Goal: Information Seeking & Learning: Learn about a topic

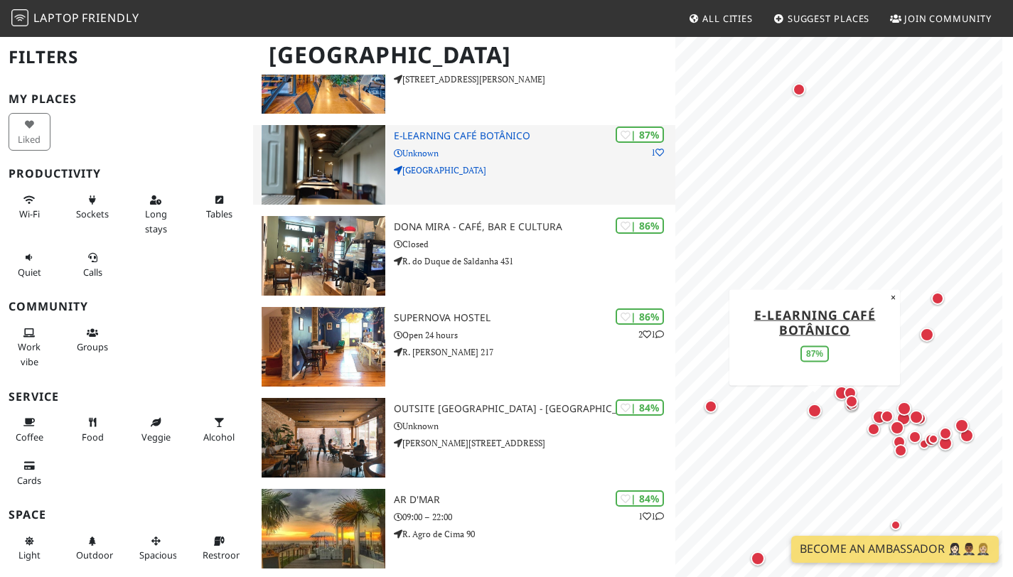
scroll to position [358, 0]
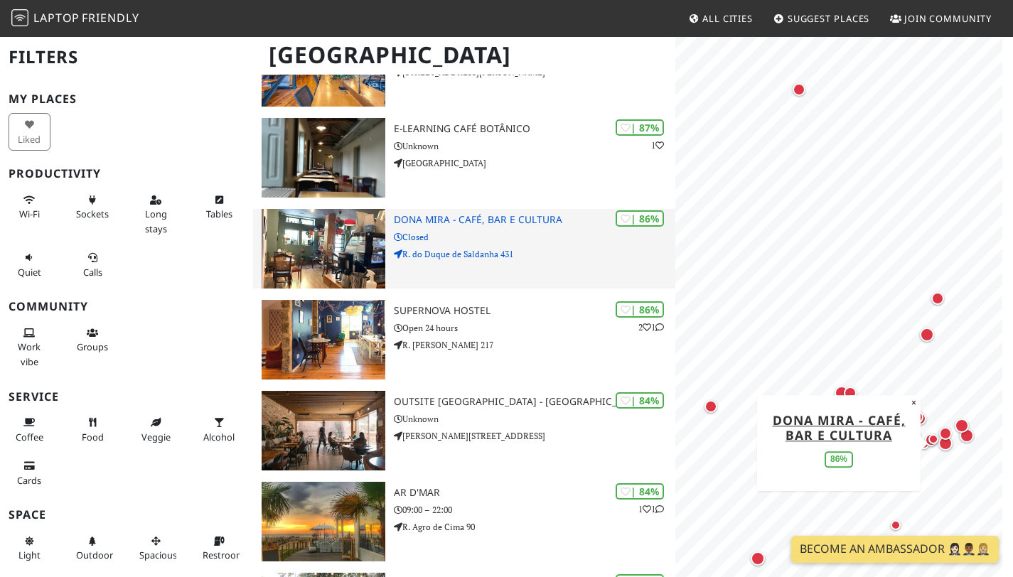
click at [536, 226] on h3 "Dona Mira - Café, Bar e Cultura" at bounding box center [535, 220] width 282 height 12
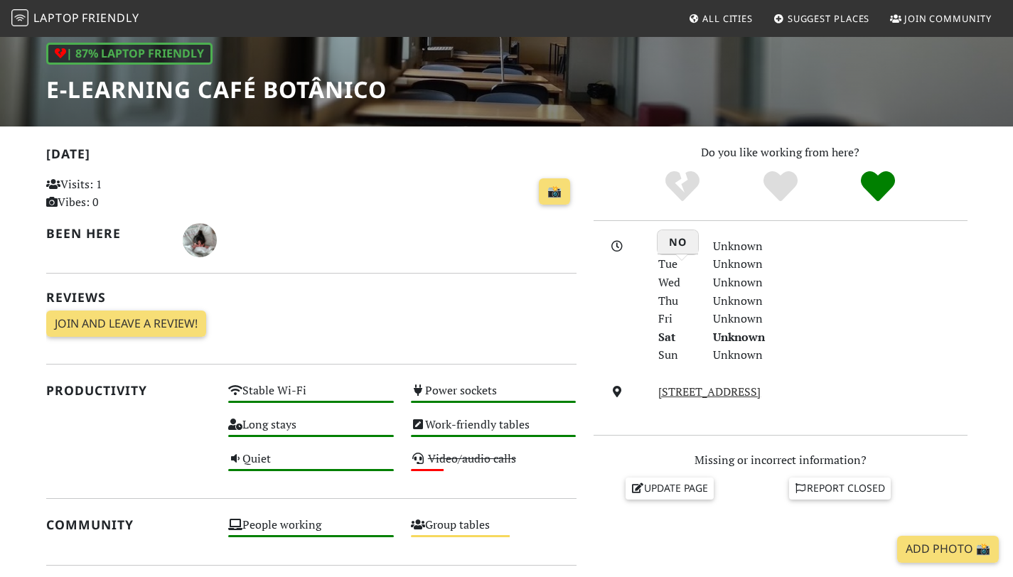
scroll to position [277, 0]
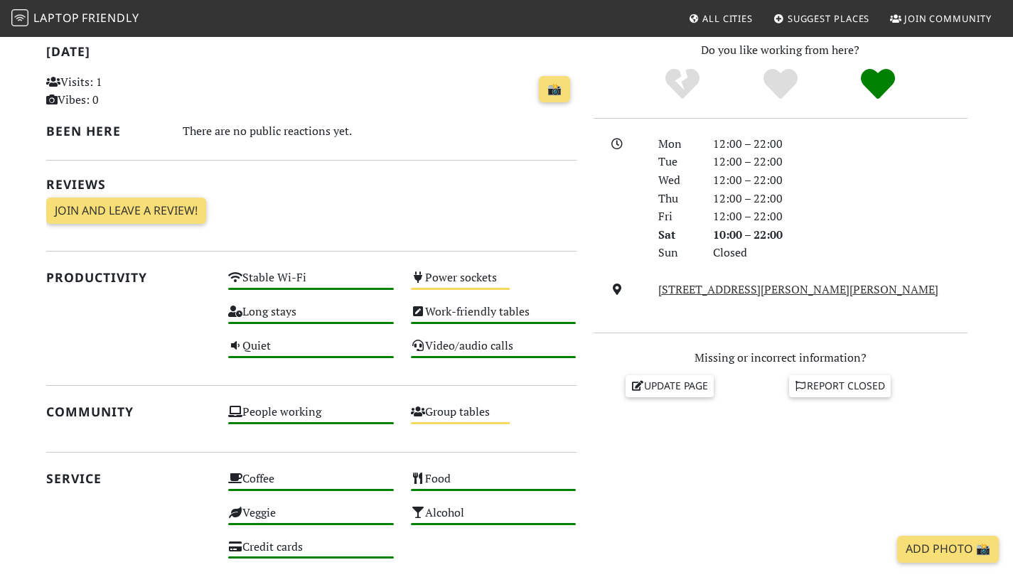
scroll to position [312, 0]
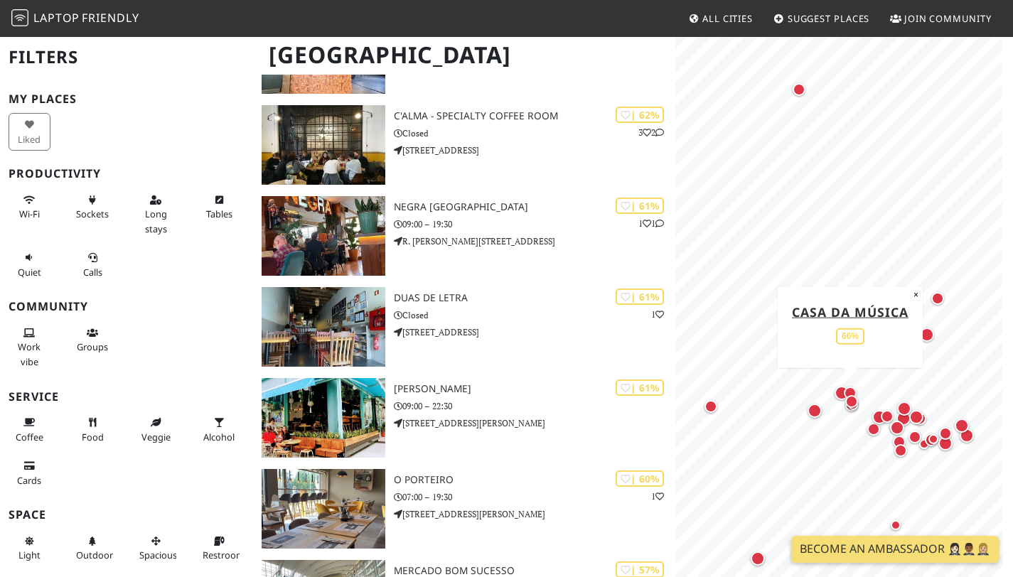
scroll to position [2111, 0]
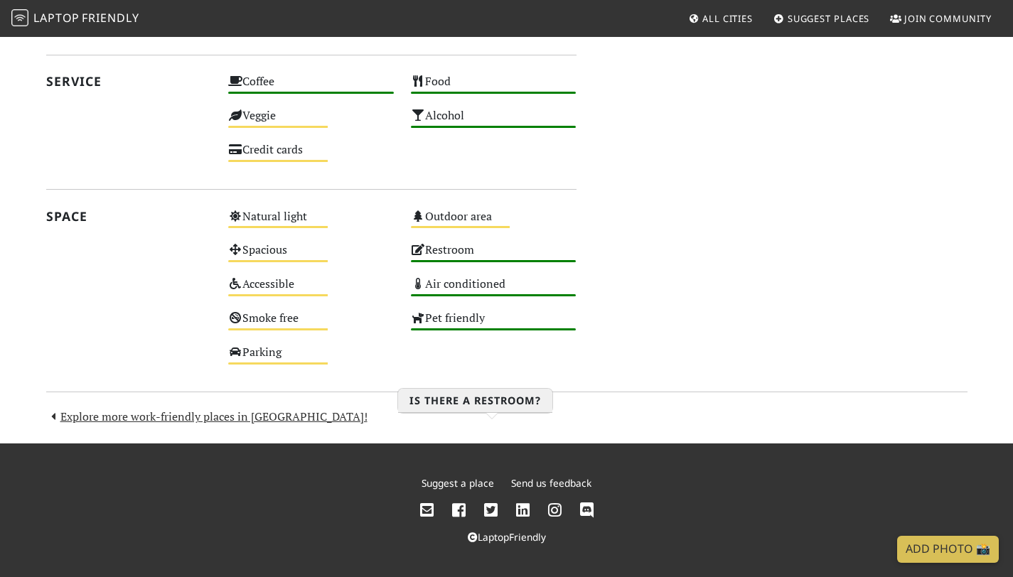
scroll to position [1085, 0]
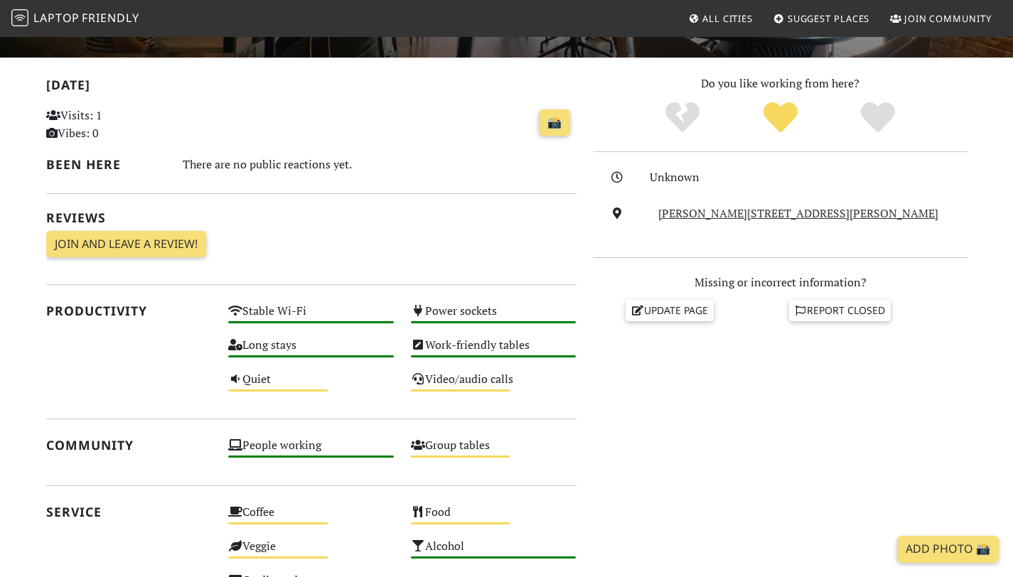
scroll to position [274, 0]
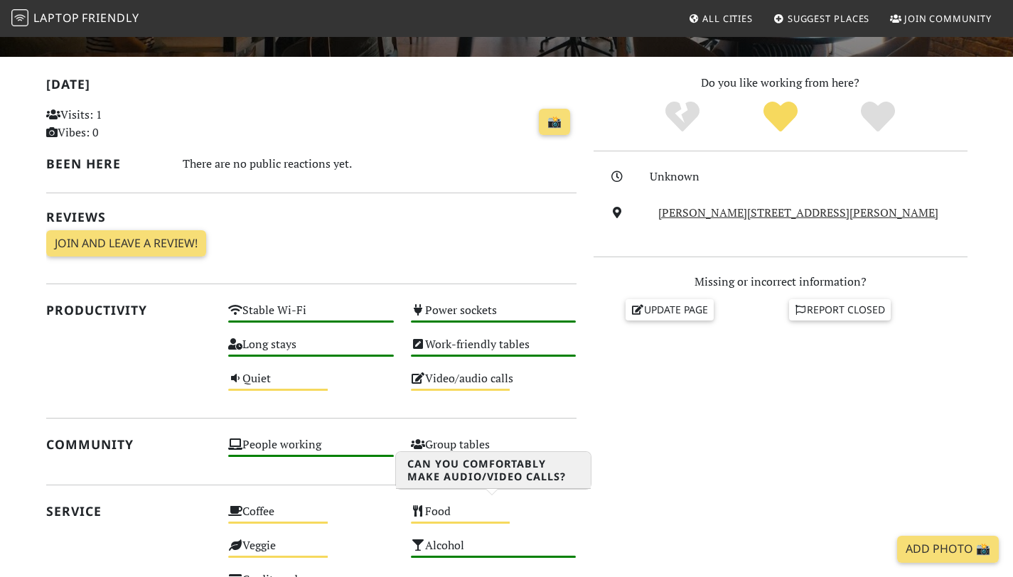
click at [475, 402] on div "Video/audio calls Medium" at bounding box center [493, 385] width 183 height 34
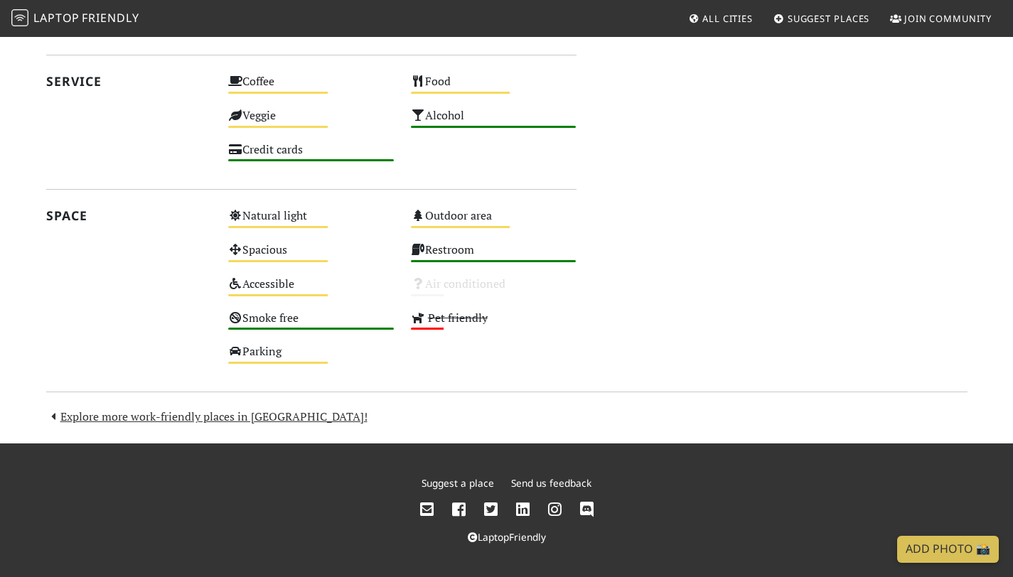
scroll to position [0, 0]
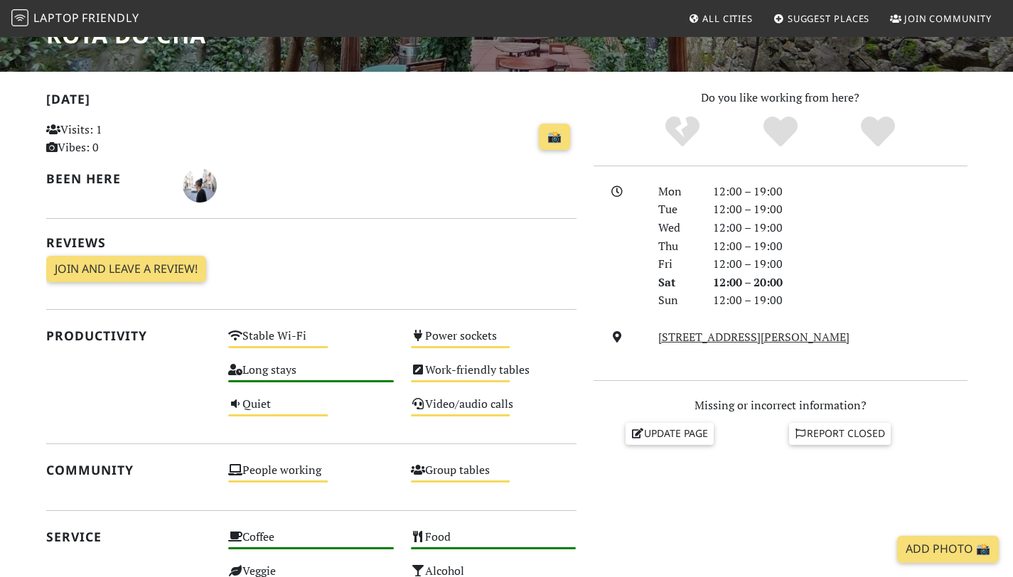
scroll to position [277, 0]
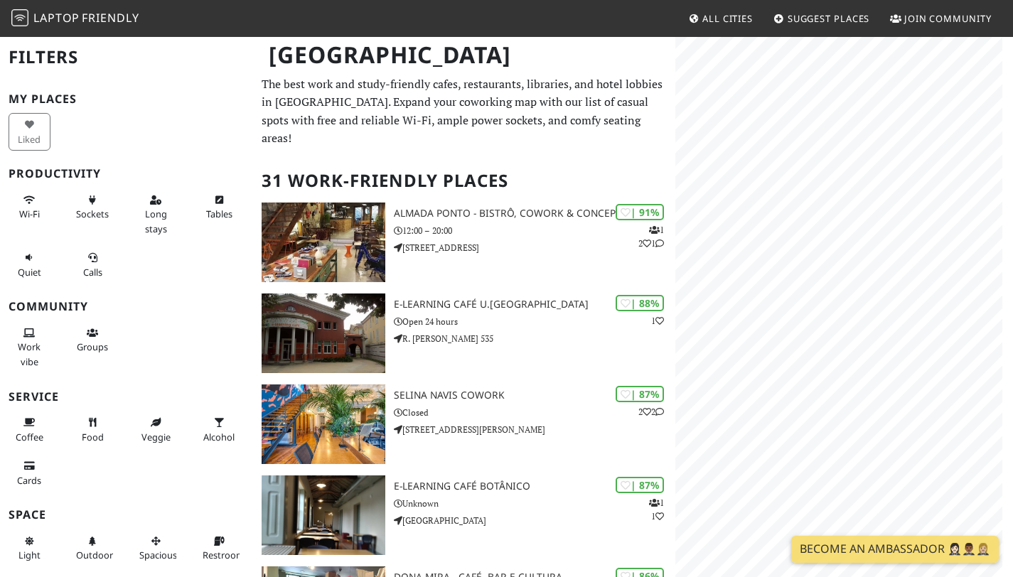
scroll to position [2050, 0]
